Goal: Task Accomplishment & Management: Use online tool/utility

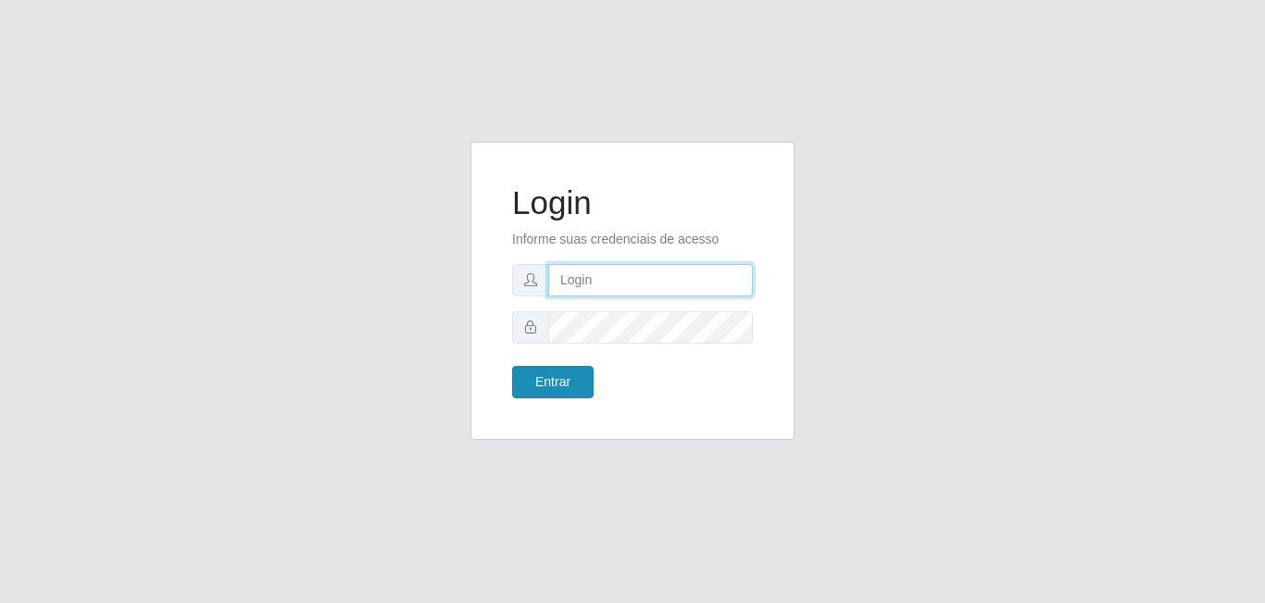
type input "[EMAIL_ADDRESS][DOMAIN_NAME]"
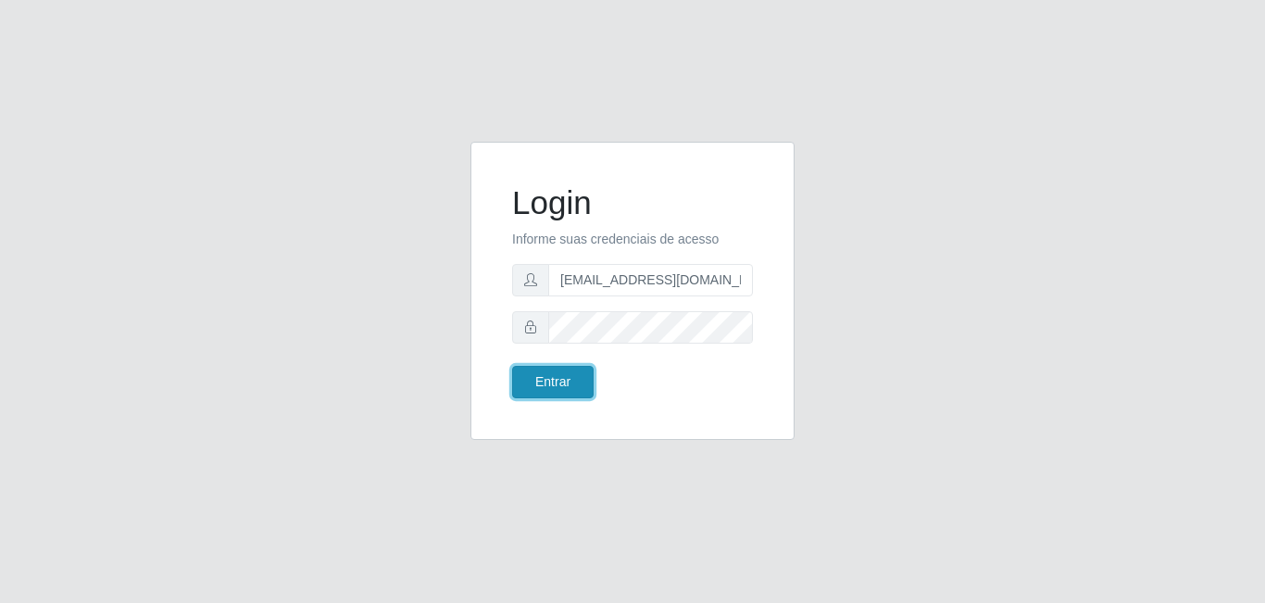
click at [565, 381] on button "Entrar" at bounding box center [553, 382] width 82 height 32
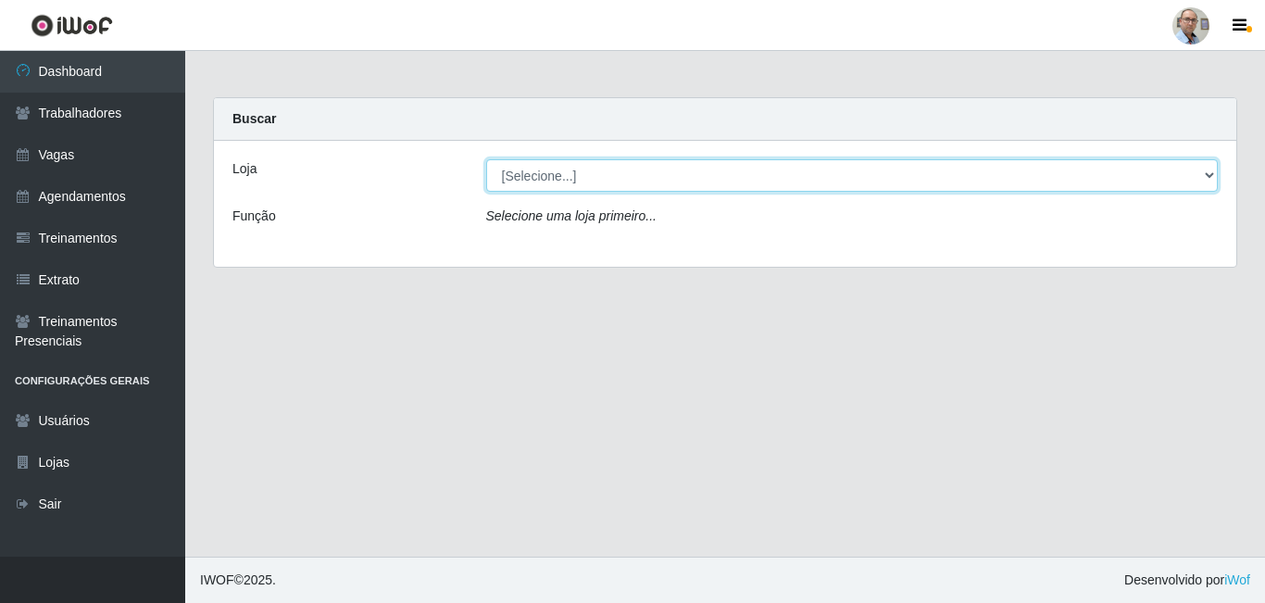
click at [1209, 174] on select "[Selecione...] Mar Vermelho - Loja 04" at bounding box center [852, 175] width 733 height 32
select select "251"
click at [486, 159] on select "[Selecione...] Mar Vermelho - Loja 04" at bounding box center [852, 175] width 733 height 32
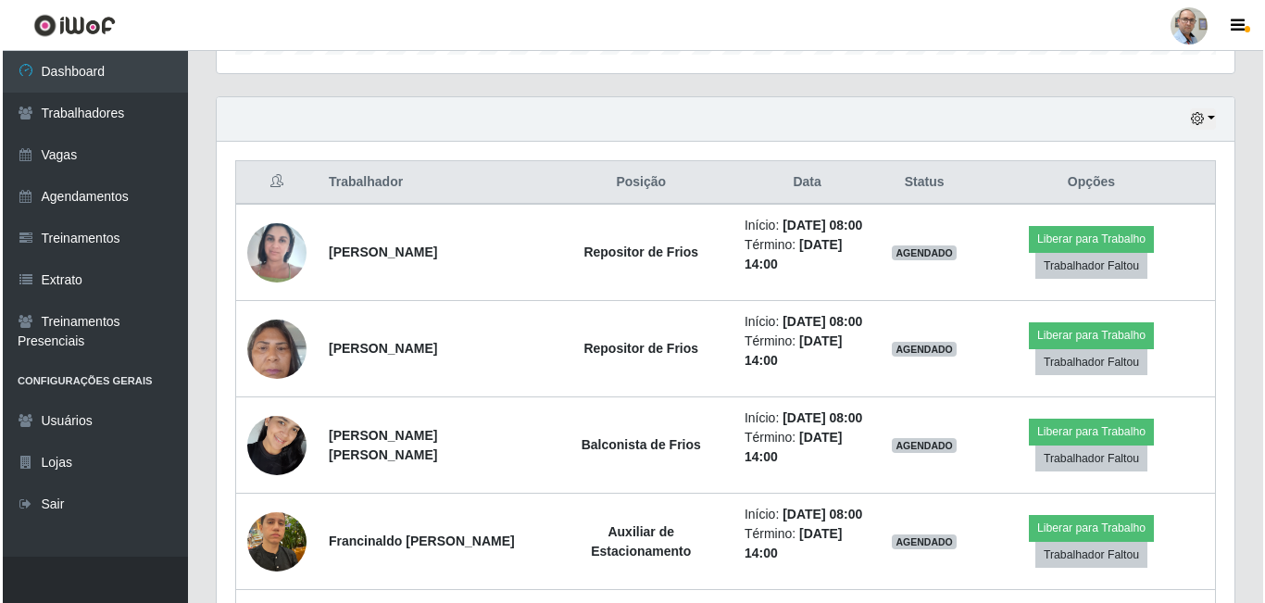
scroll to position [648, 0]
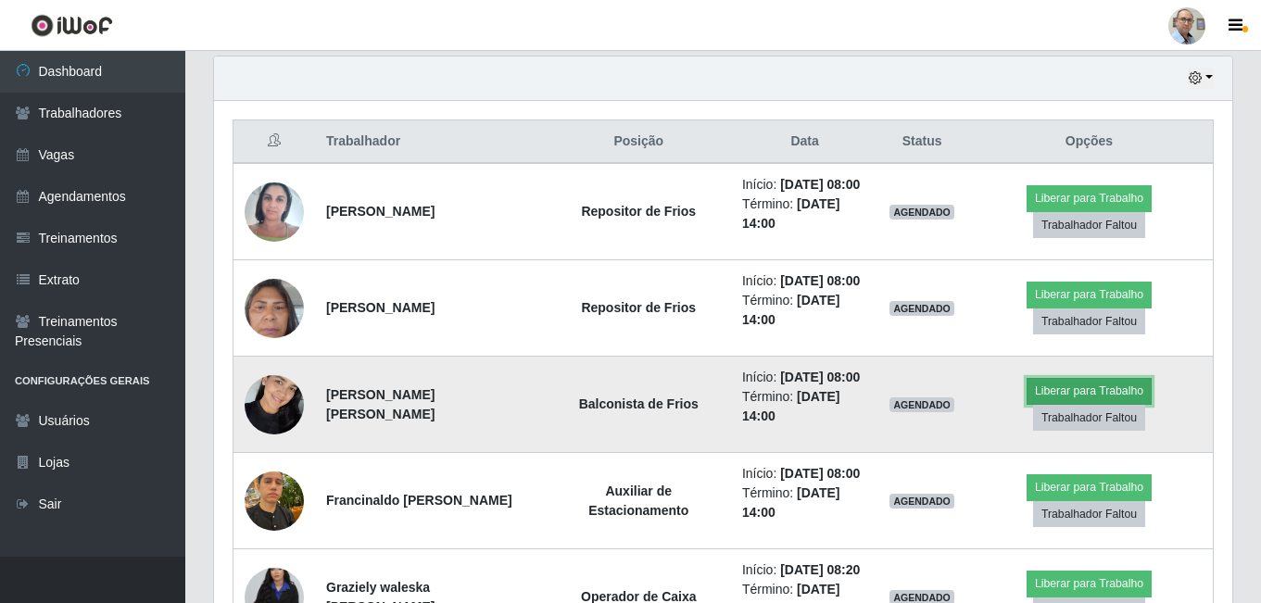
click at [1076, 395] on button "Liberar para Trabalho" at bounding box center [1088, 391] width 125 height 26
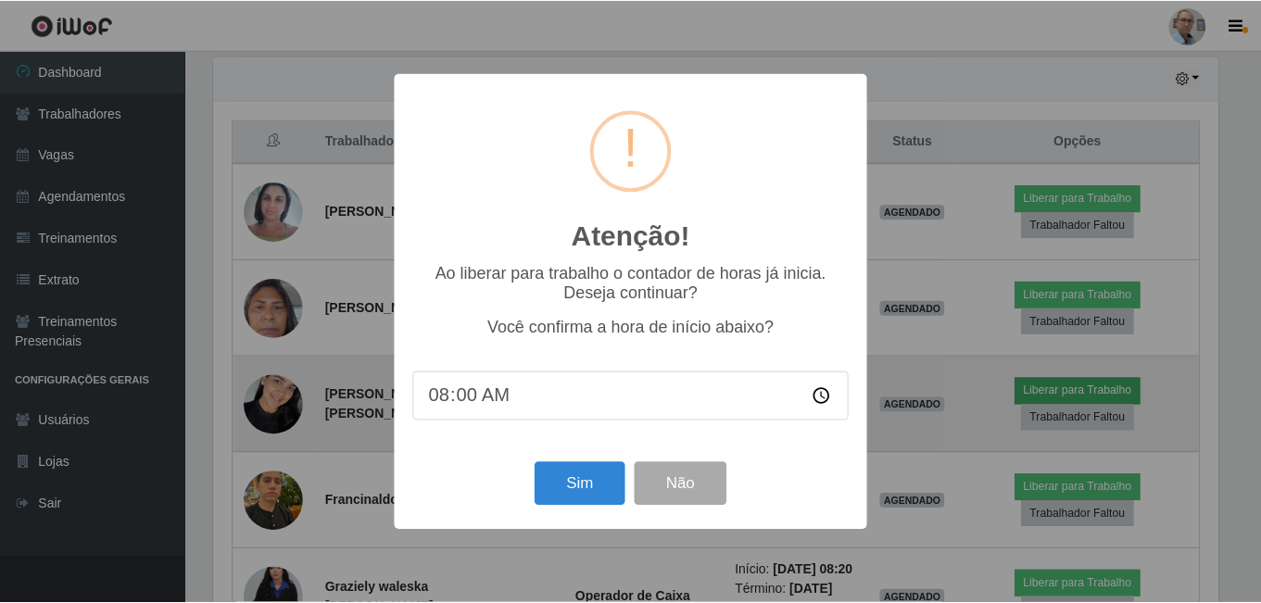
scroll to position [384, 1009]
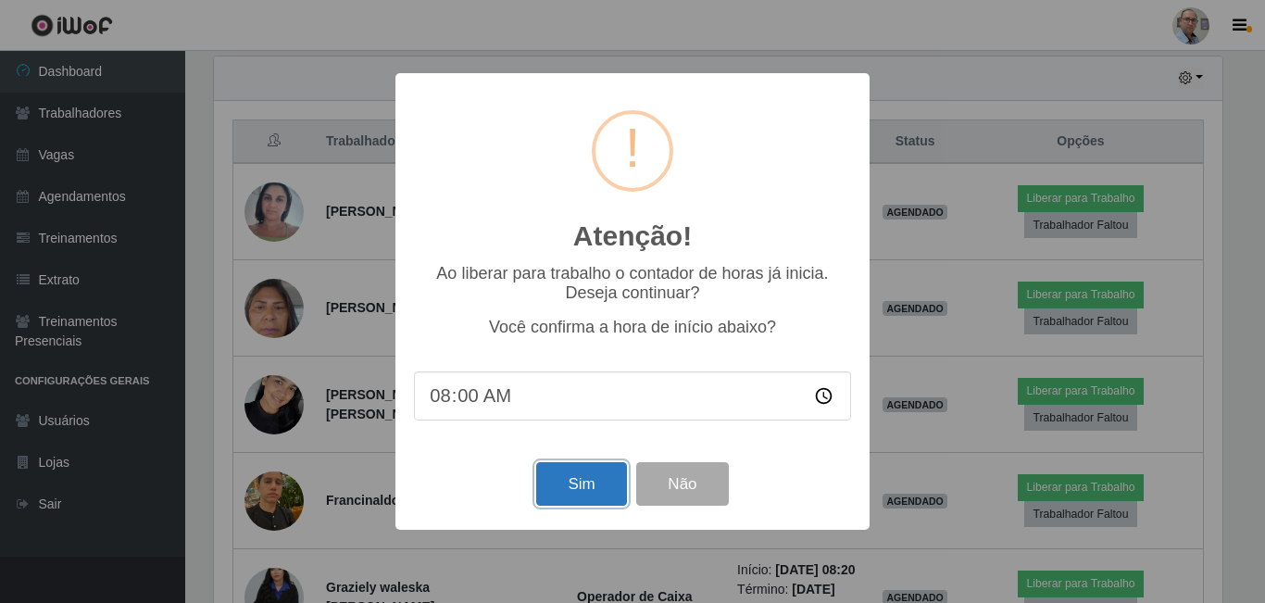
click at [572, 493] on button "Sim" at bounding box center [581, 484] width 90 height 44
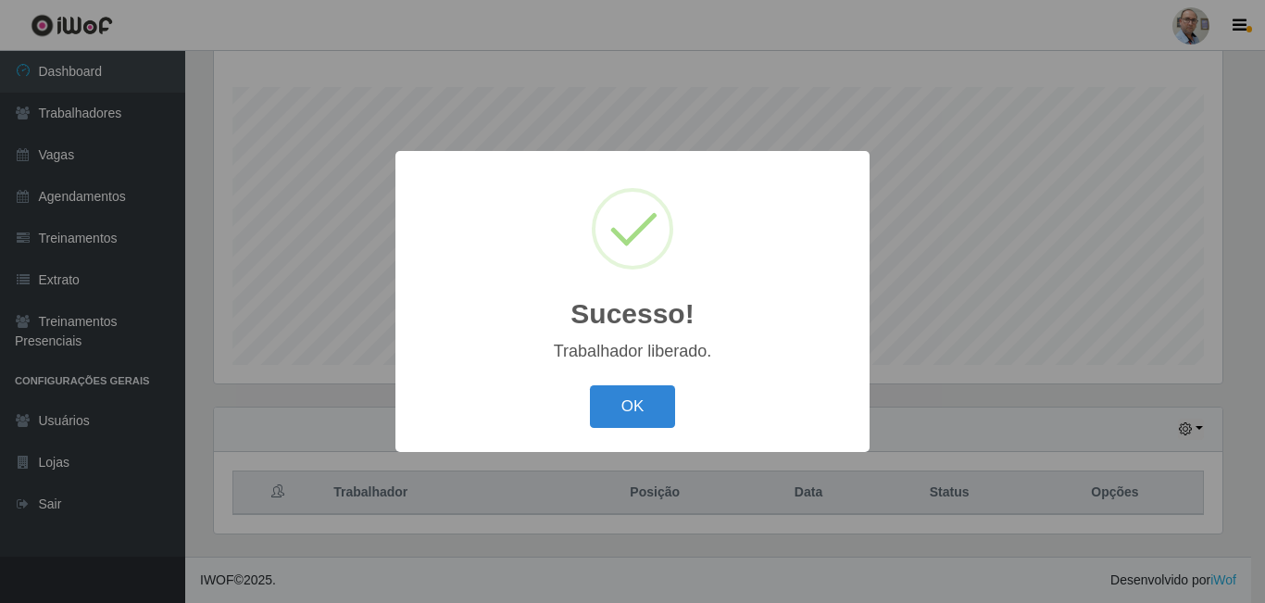
click at [593, 413] on button "OK" at bounding box center [633, 407] width 86 height 44
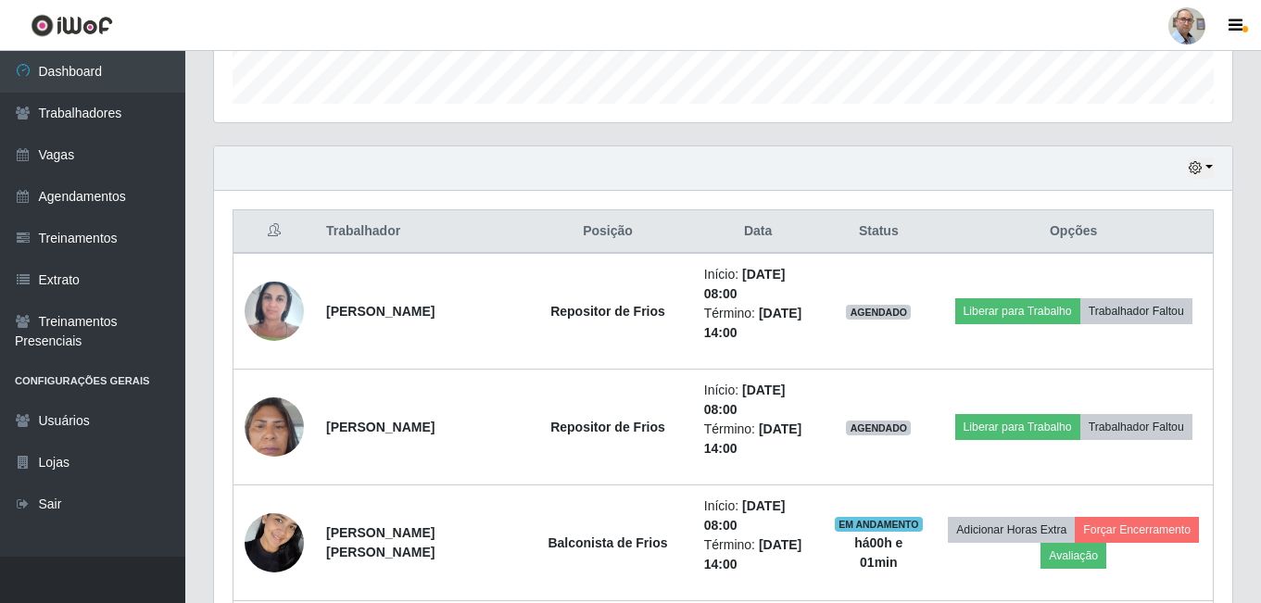
scroll to position [668, 0]
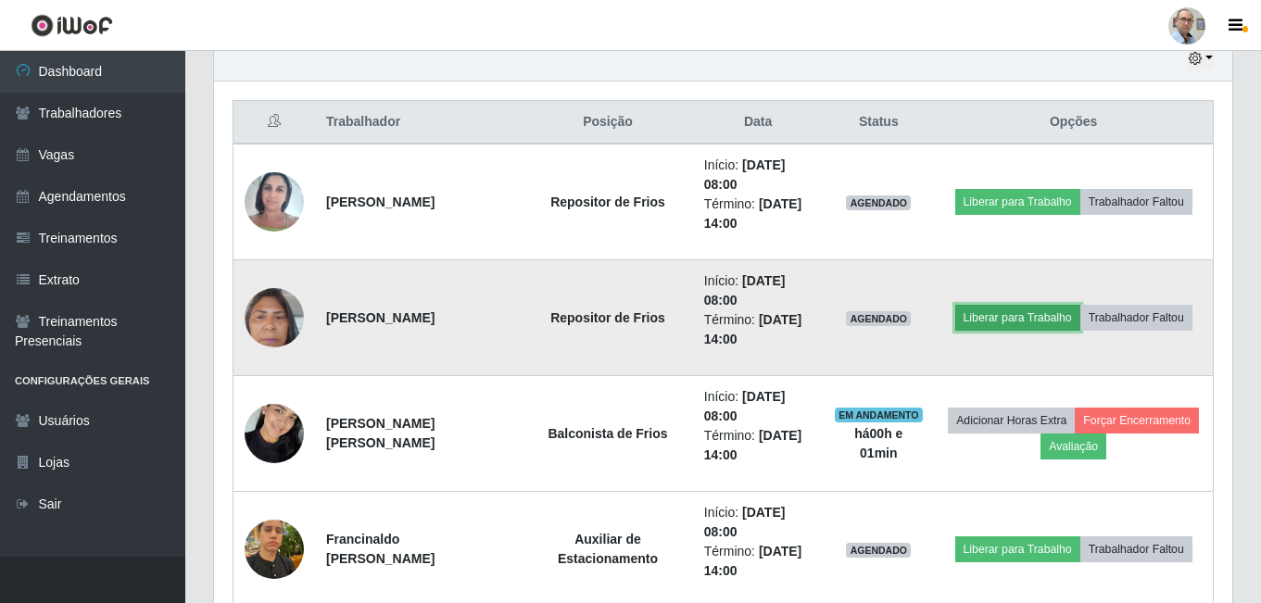
click at [1030, 313] on button "Liberar para Trabalho" at bounding box center [1017, 318] width 125 height 26
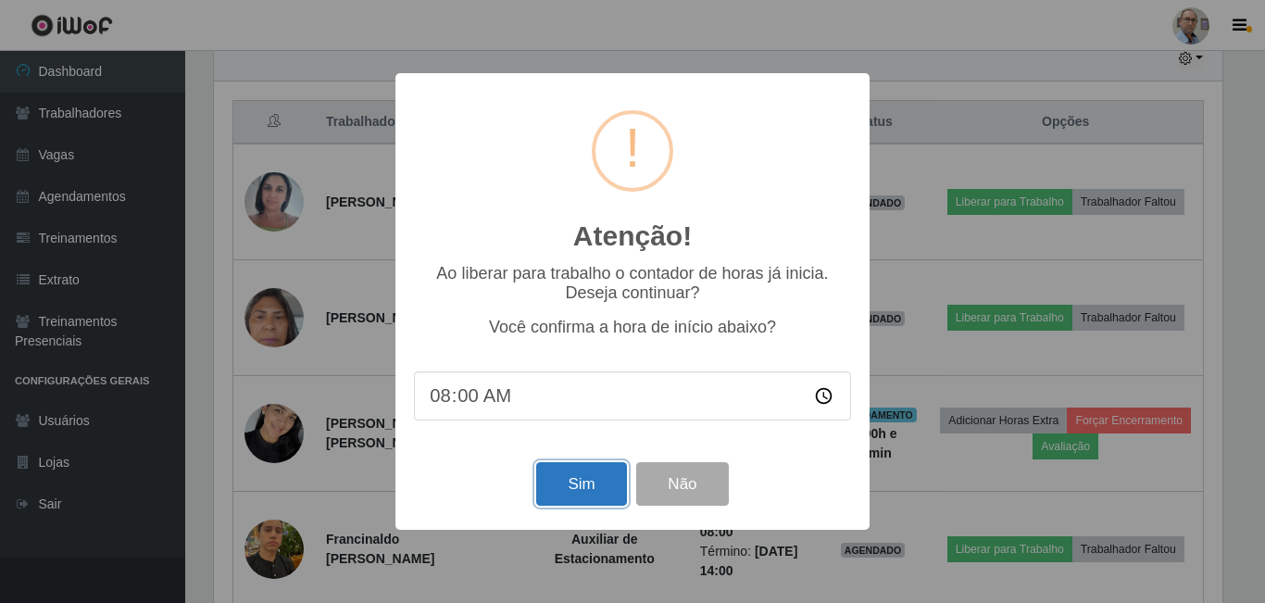
click at [599, 478] on button "Sim" at bounding box center [581, 484] width 90 height 44
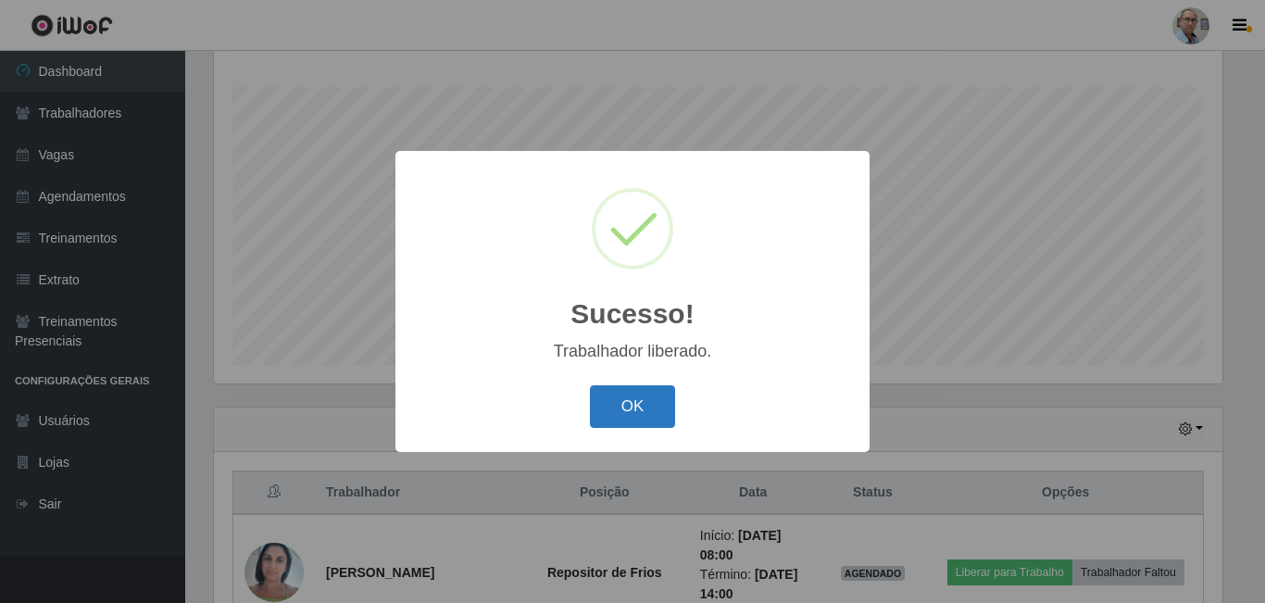
click at [611, 408] on button "OK" at bounding box center [633, 407] width 86 height 44
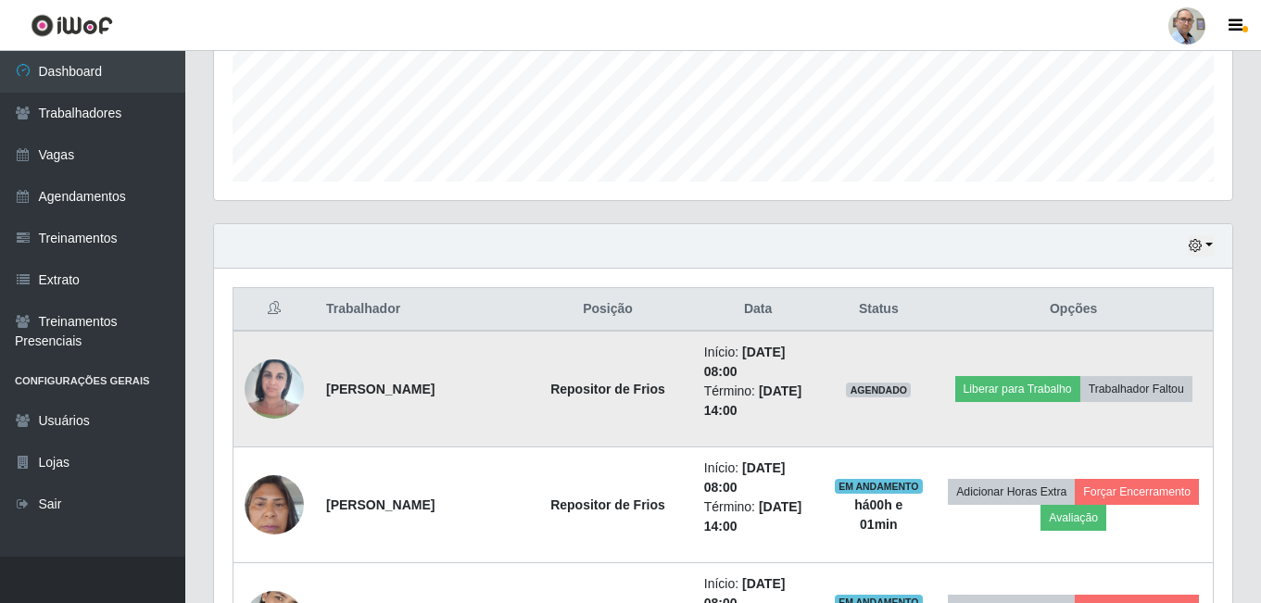
scroll to position [483, 0]
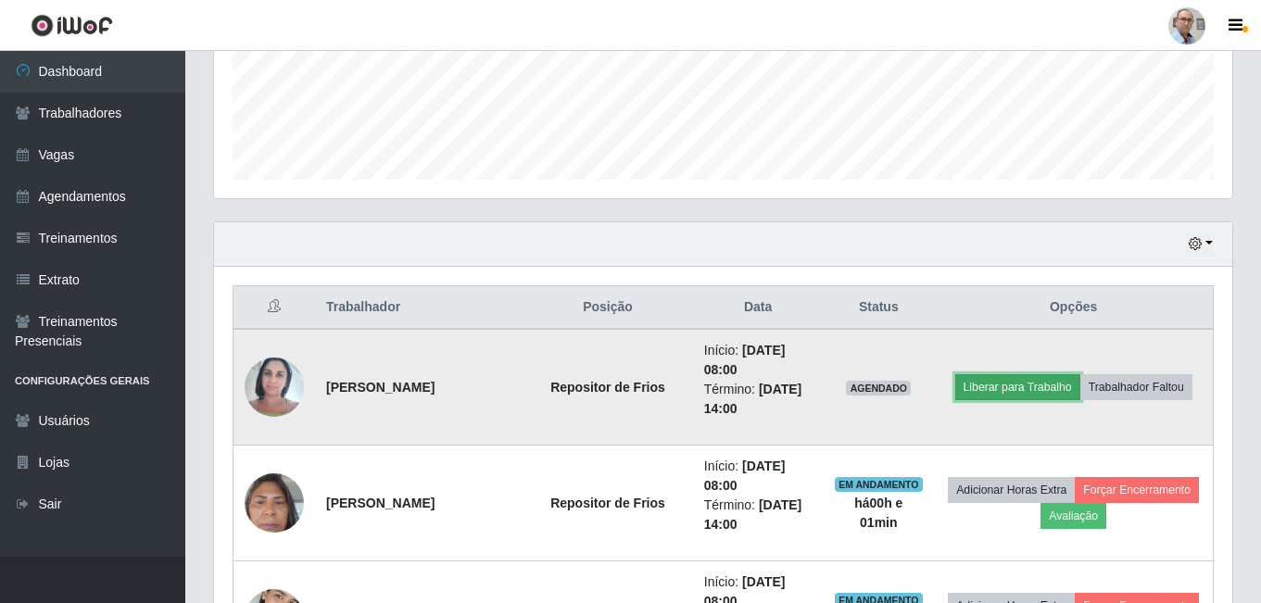
click at [1045, 383] on button "Liberar para Trabalho" at bounding box center [1017, 387] width 125 height 26
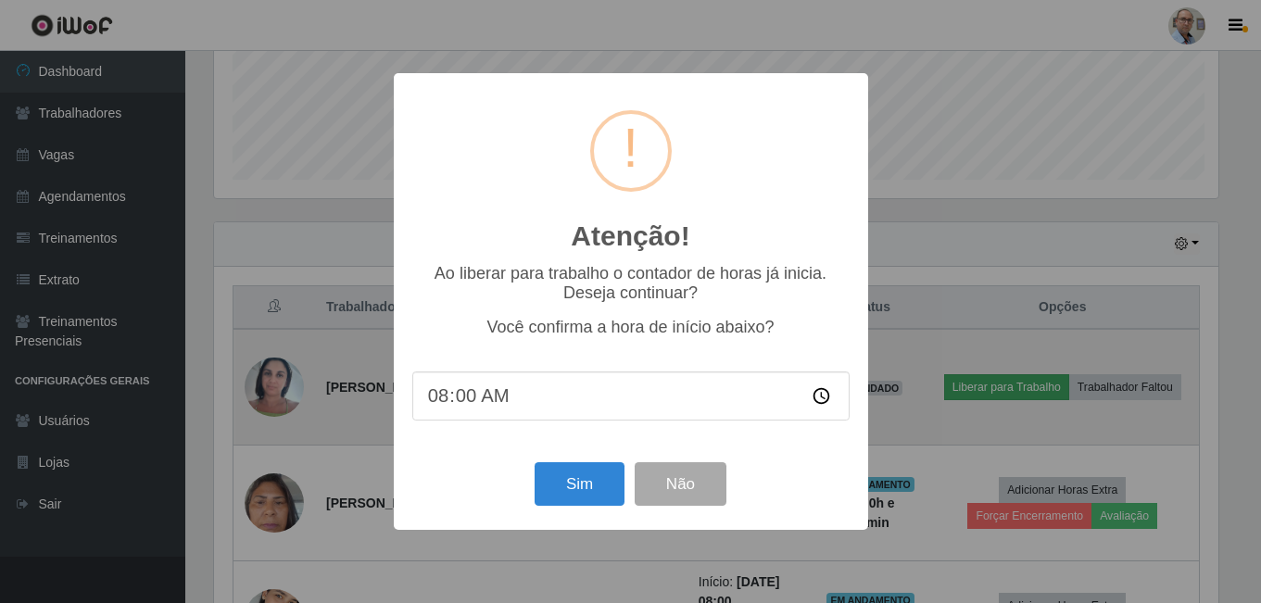
scroll to position [384, 1009]
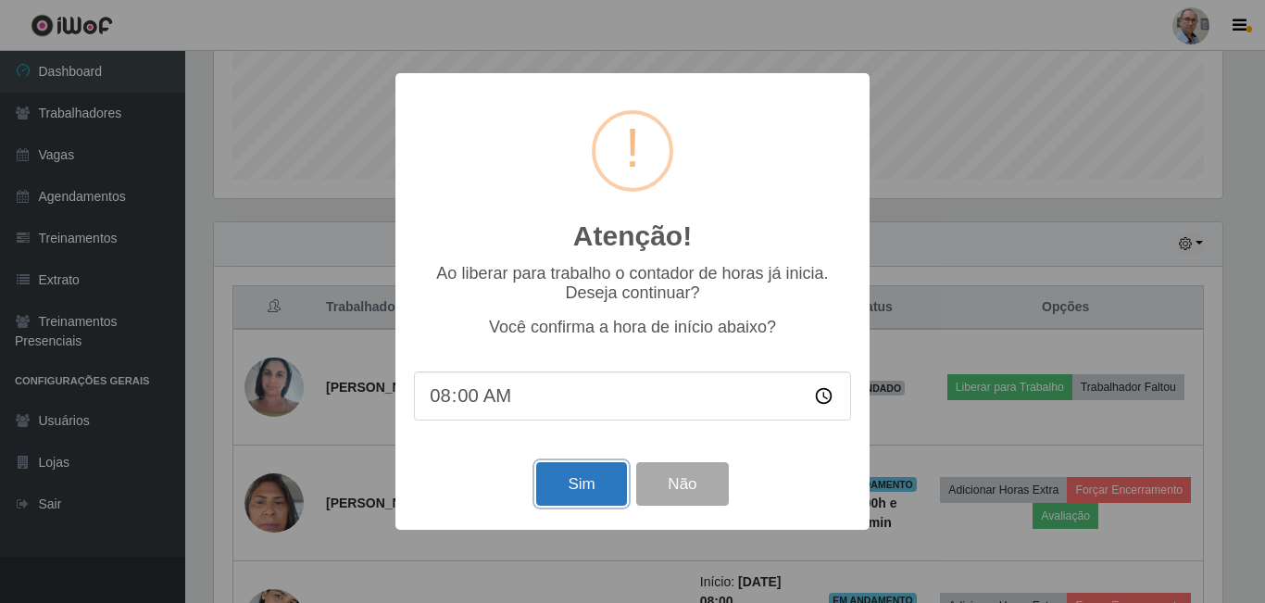
click at [593, 497] on button "Sim" at bounding box center [581, 484] width 90 height 44
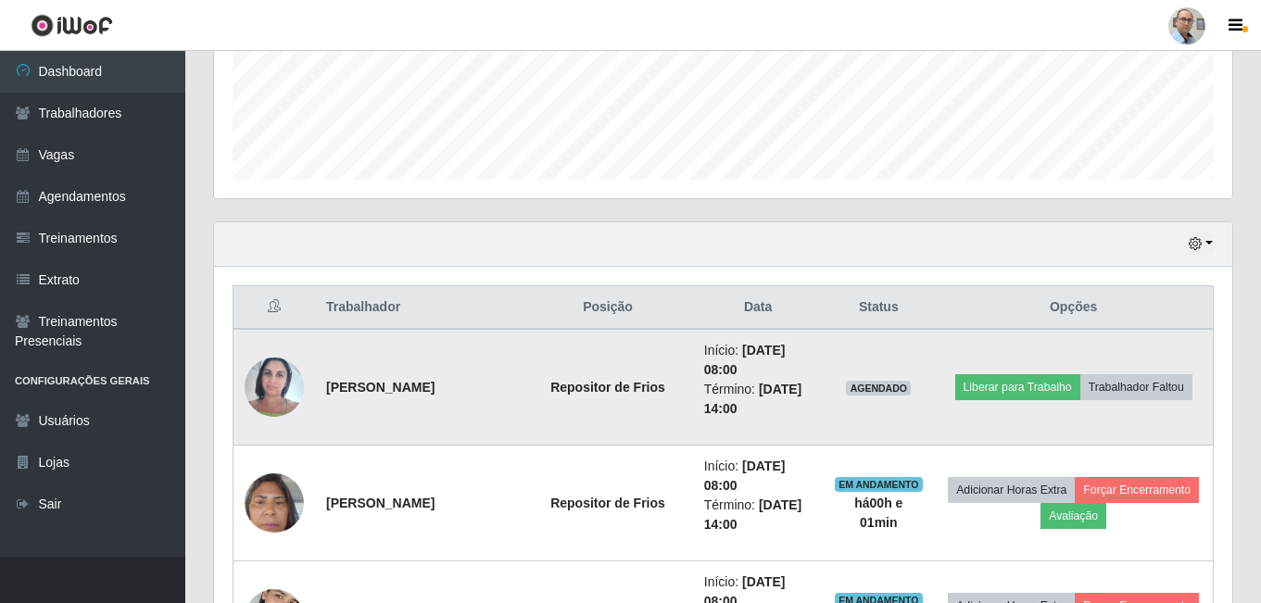
scroll to position [0, 0]
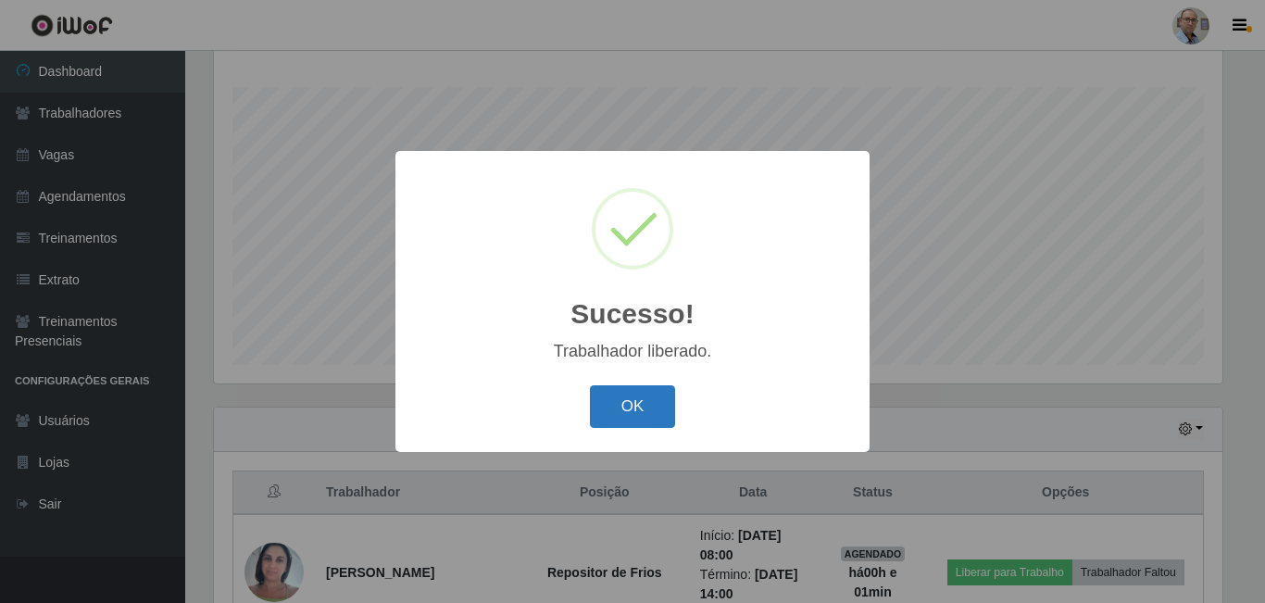
click at [634, 417] on button "OK" at bounding box center [633, 407] width 86 height 44
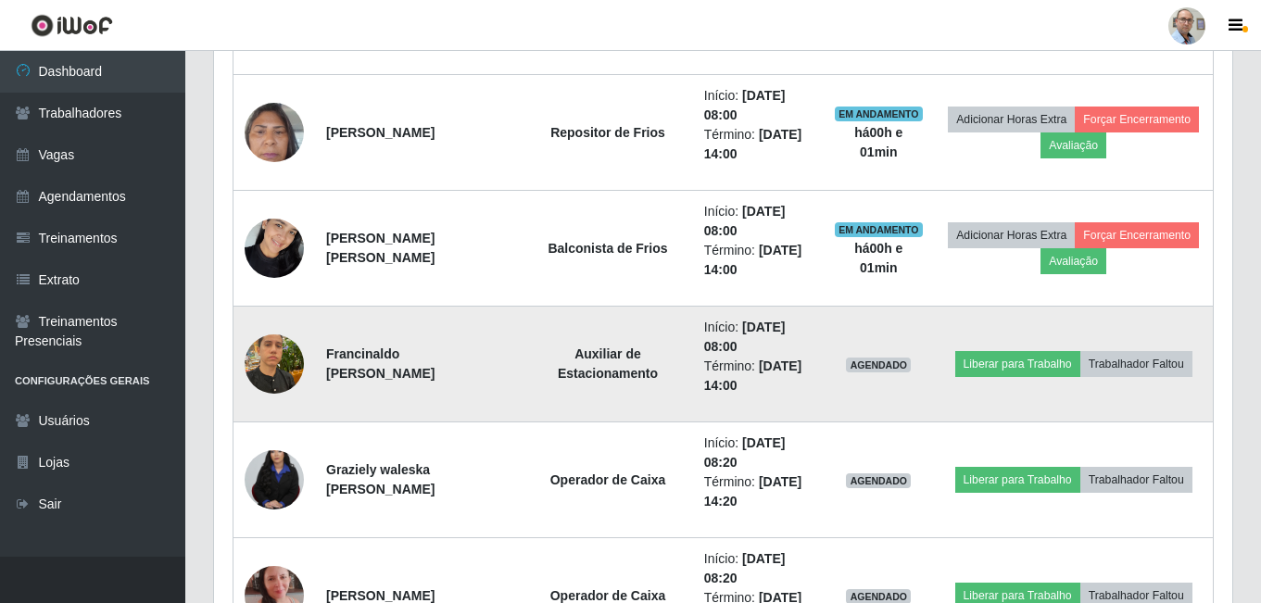
click at [286, 377] on img at bounding box center [274, 363] width 59 height 79
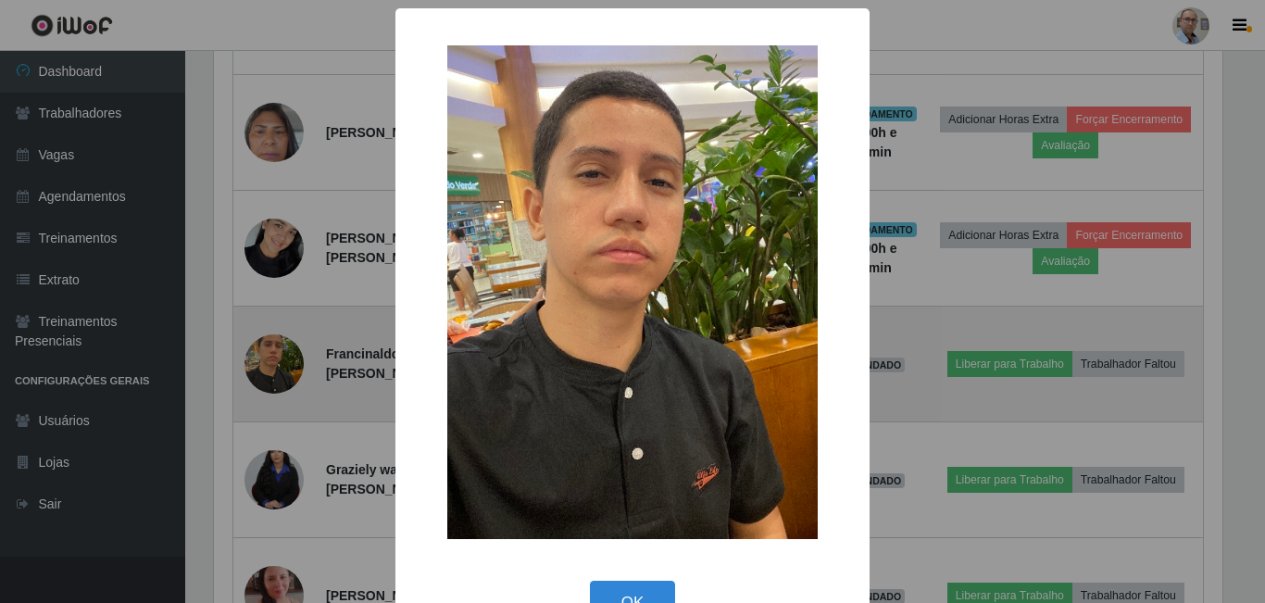
click at [286, 377] on div "× OK Cancel" at bounding box center [632, 301] width 1265 height 603
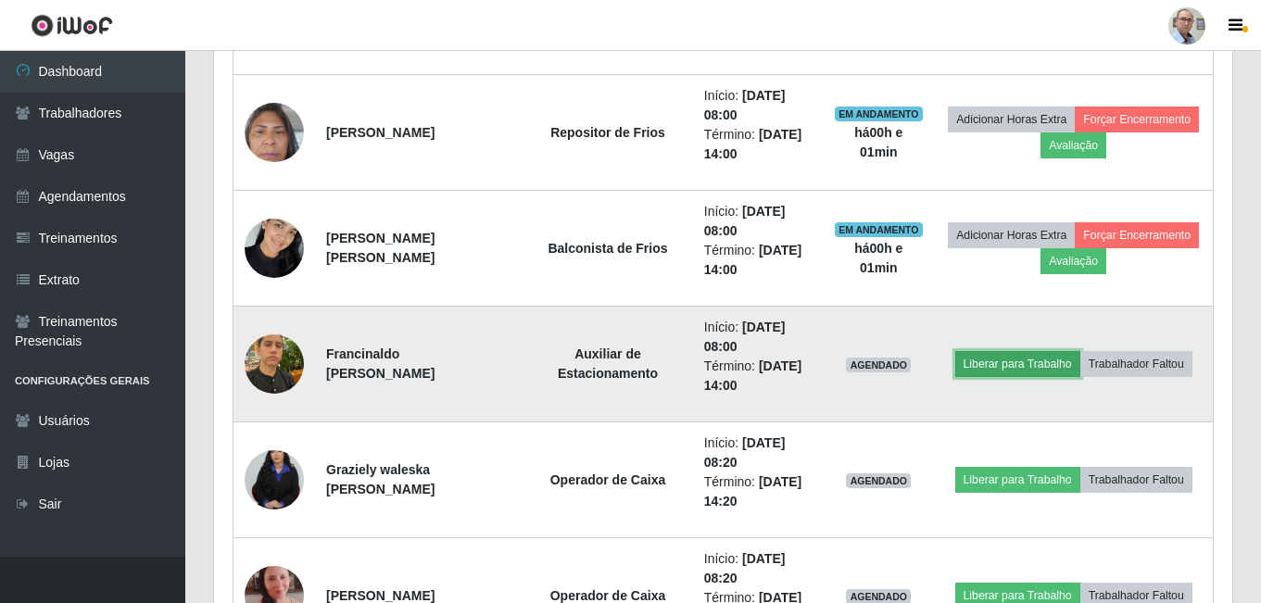
click at [1009, 369] on button "Liberar para Trabalho" at bounding box center [1017, 364] width 125 height 26
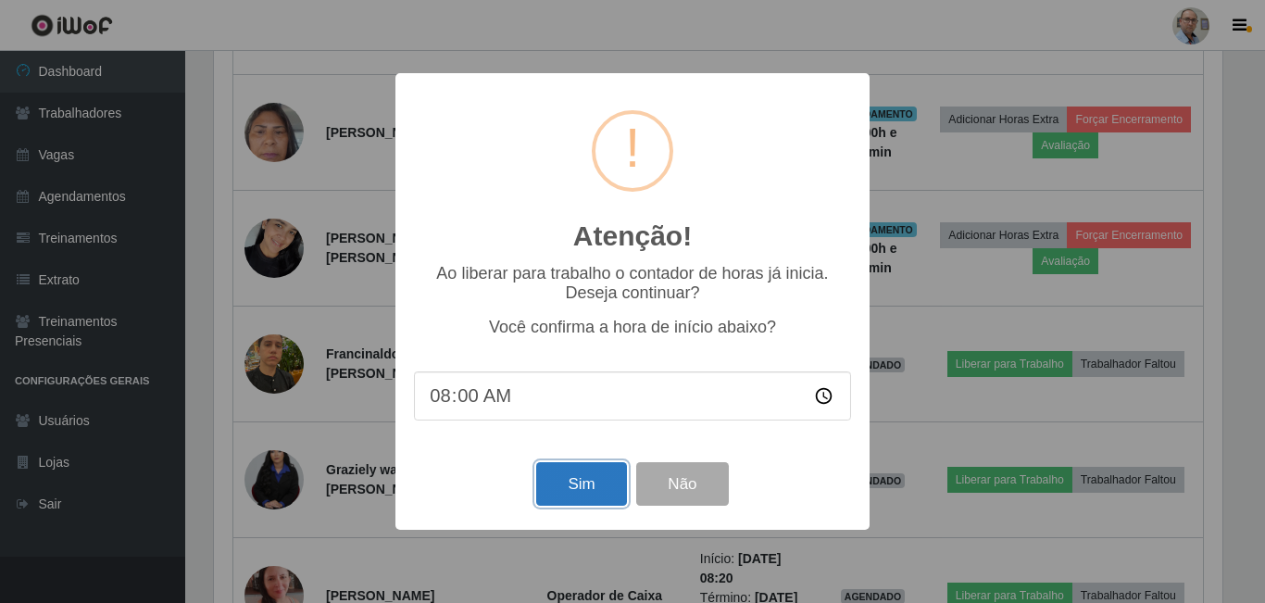
click at [593, 485] on button "Sim" at bounding box center [581, 484] width 90 height 44
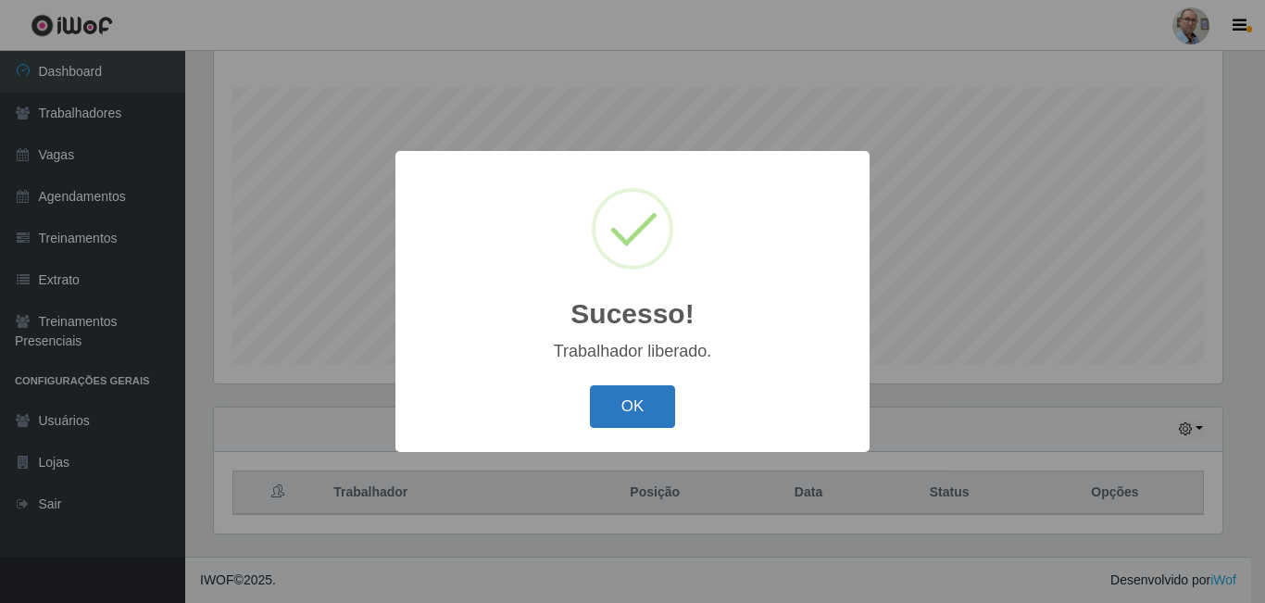
click at [597, 396] on button "OK" at bounding box center [633, 407] width 86 height 44
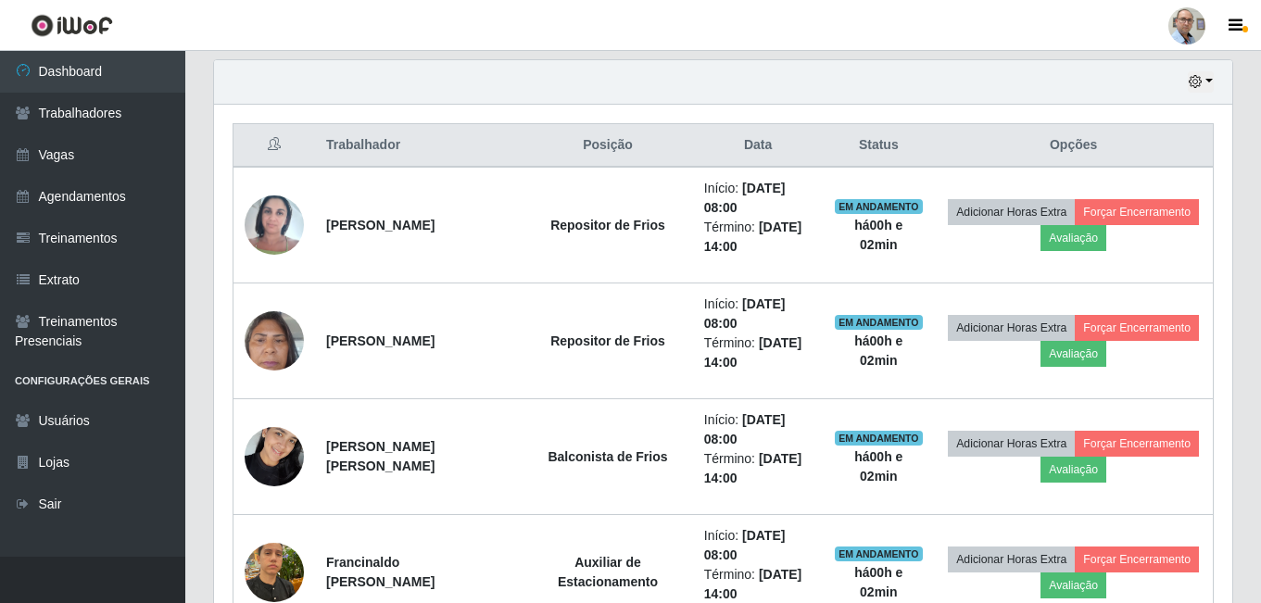
scroll to position [575, 0]
